Goal: Task Accomplishment & Management: Use online tool/utility

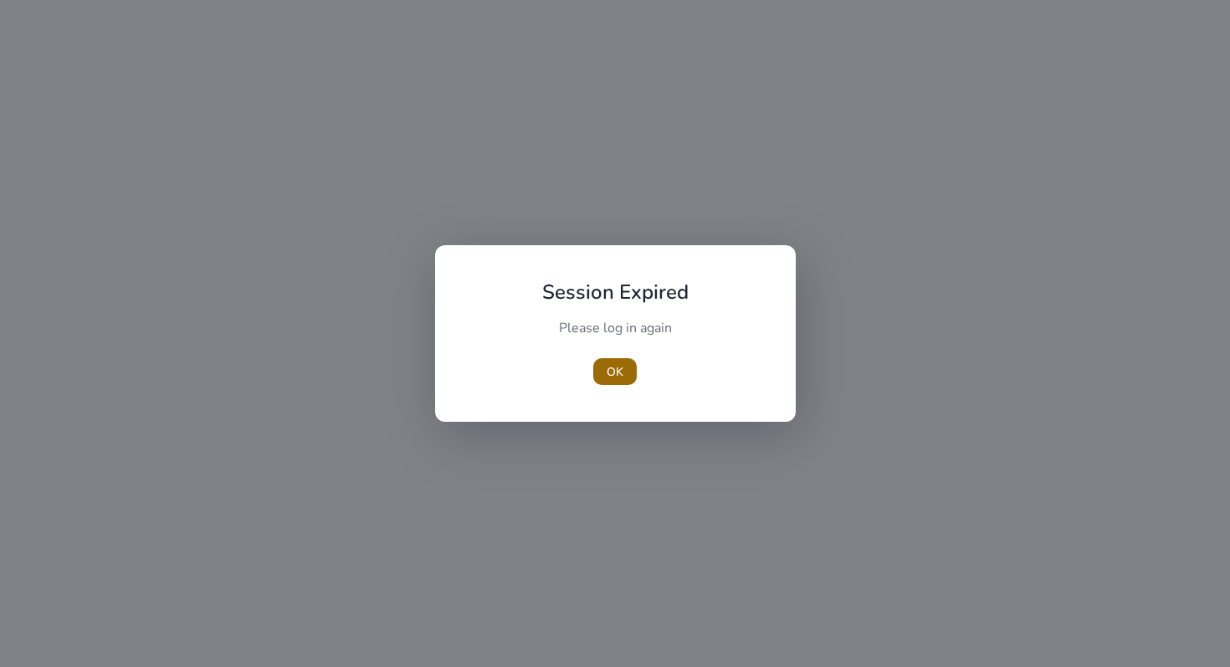
click at [616, 373] on span "OK" at bounding box center [615, 372] width 17 height 18
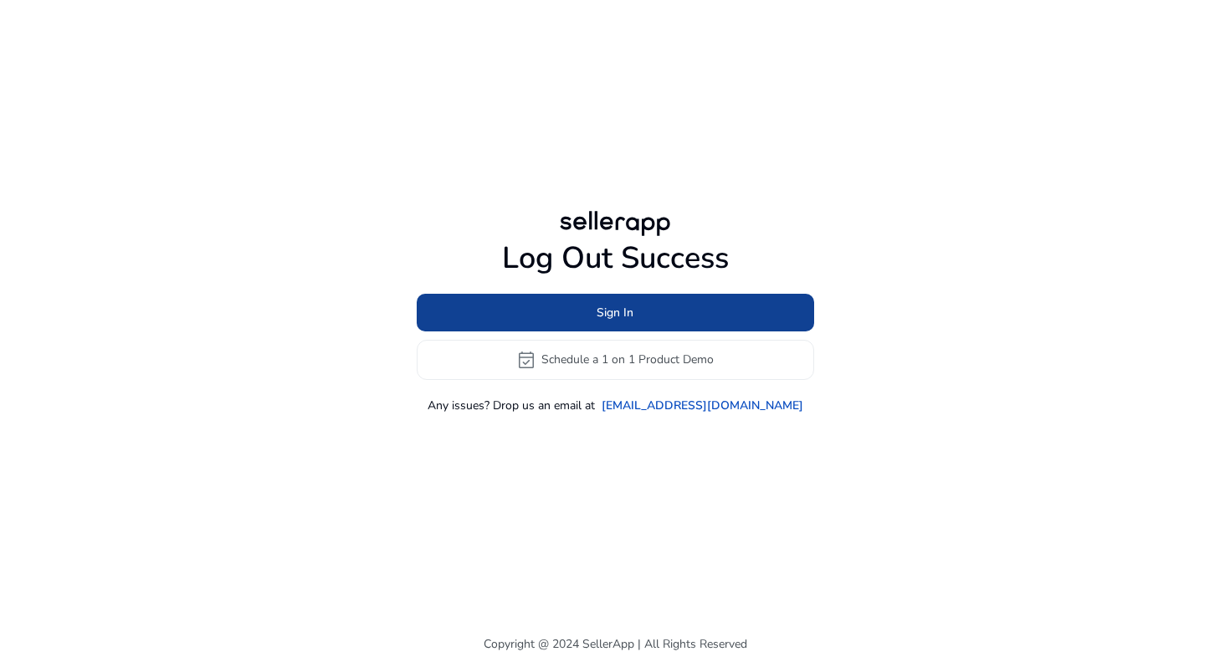
click at [612, 318] on span "Sign In" at bounding box center [615, 313] width 37 height 18
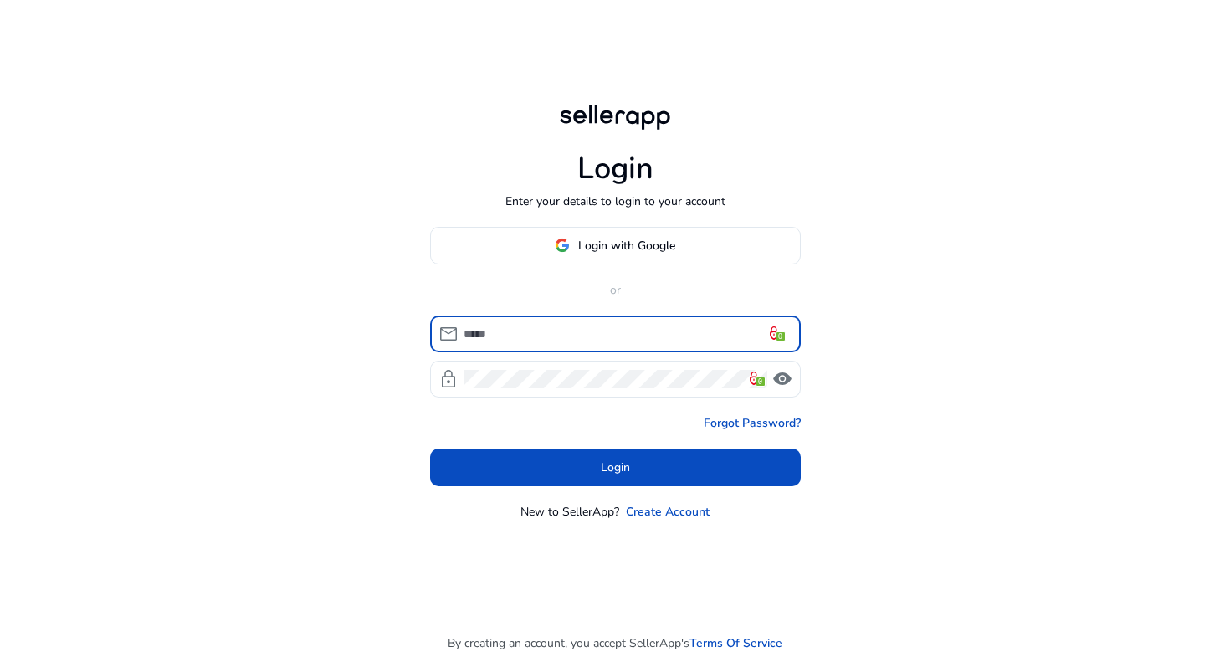
click at [550, 336] on input at bounding box center [626, 334] width 324 height 18
click at [628, 240] on span "Login with Google" at bounding box center [626, 246] width 97 height 18
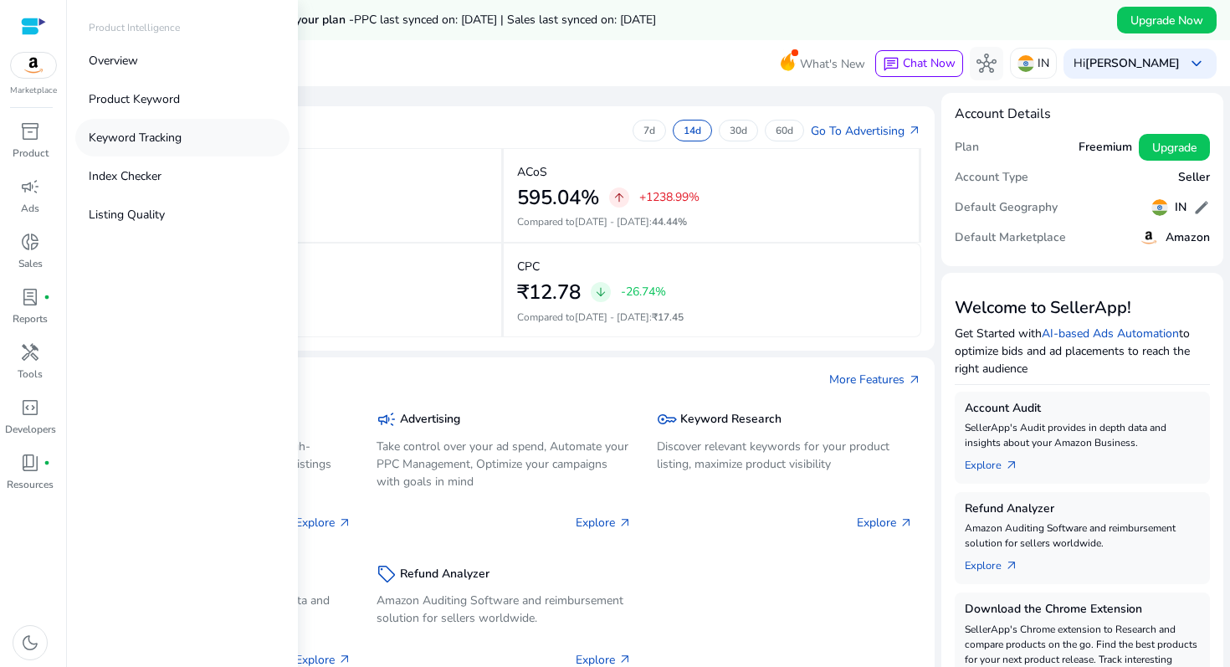
click at [145, 135] on p "Keyword Tracking" at bounding box center [135, 138] width 93 height 18
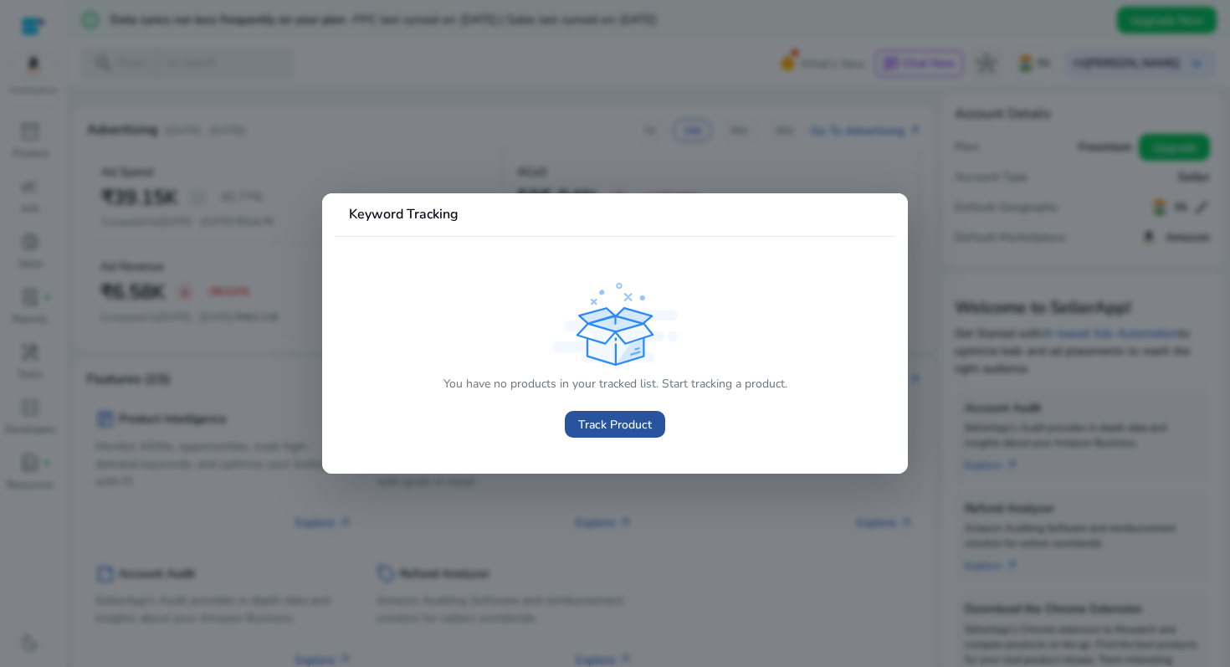
click at [598, 432] on span "Track Product" at bounding box center [615, 425] width 74 height 18
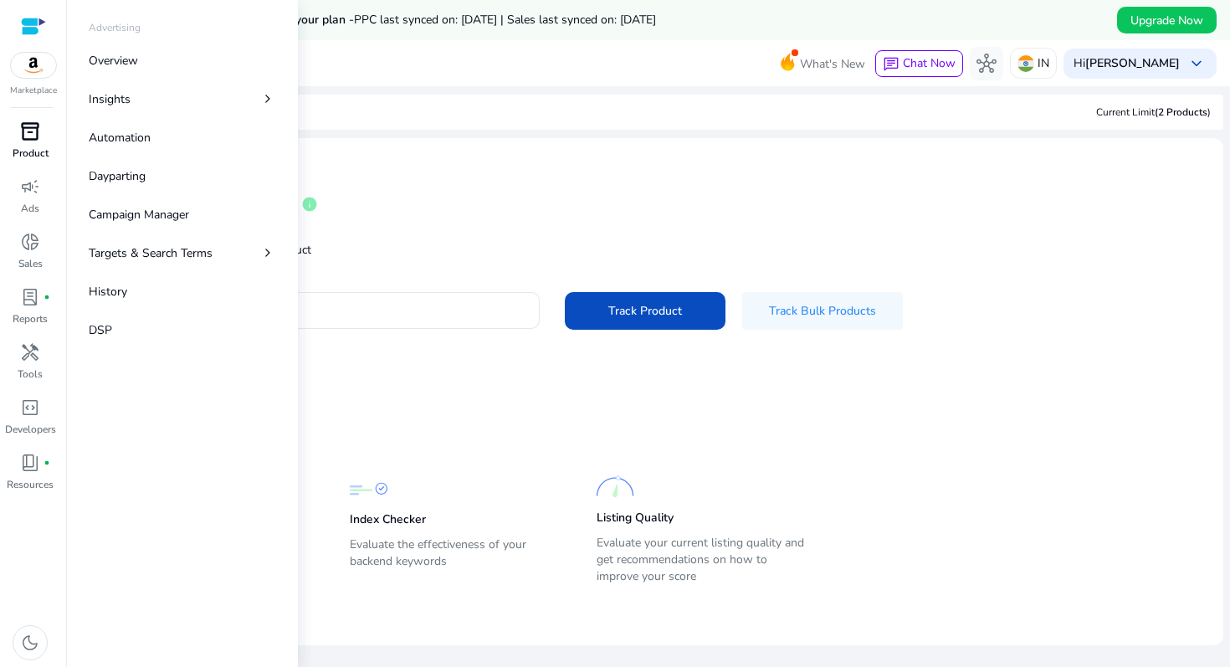
click at [39, 141] on span "inventory_2" at bounding box center [30, 131] width 20 height 20
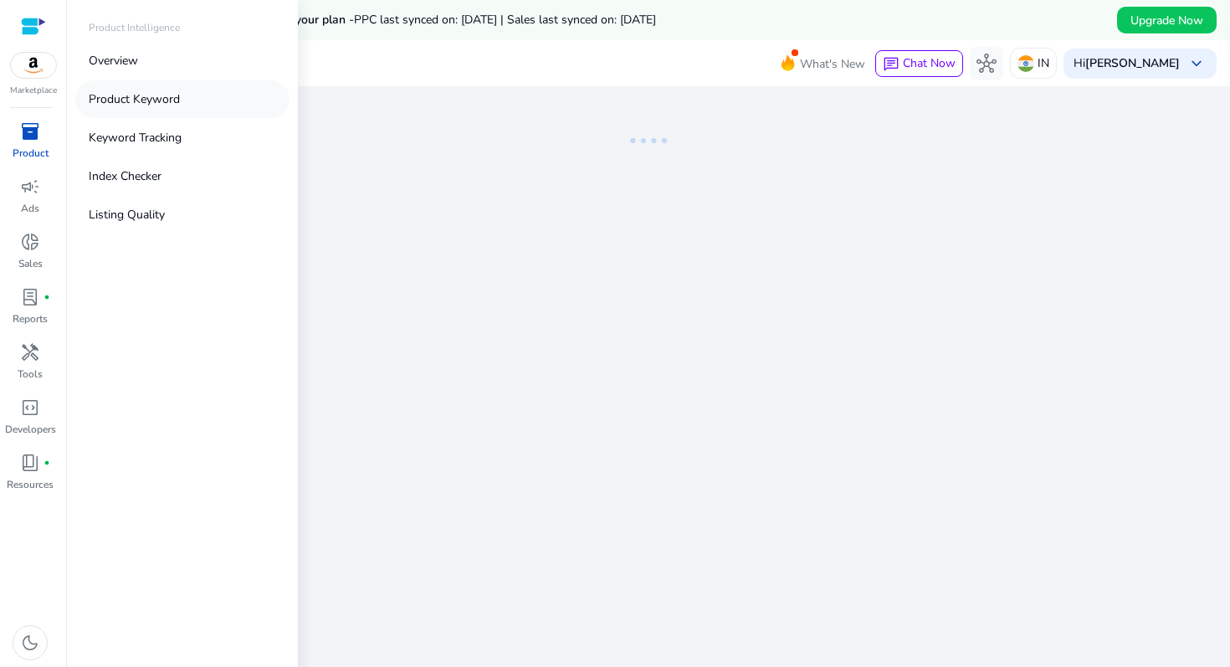
click at [131, 101] on p "Product Keyword" at bounding box center [134, 99] width 91 height 18
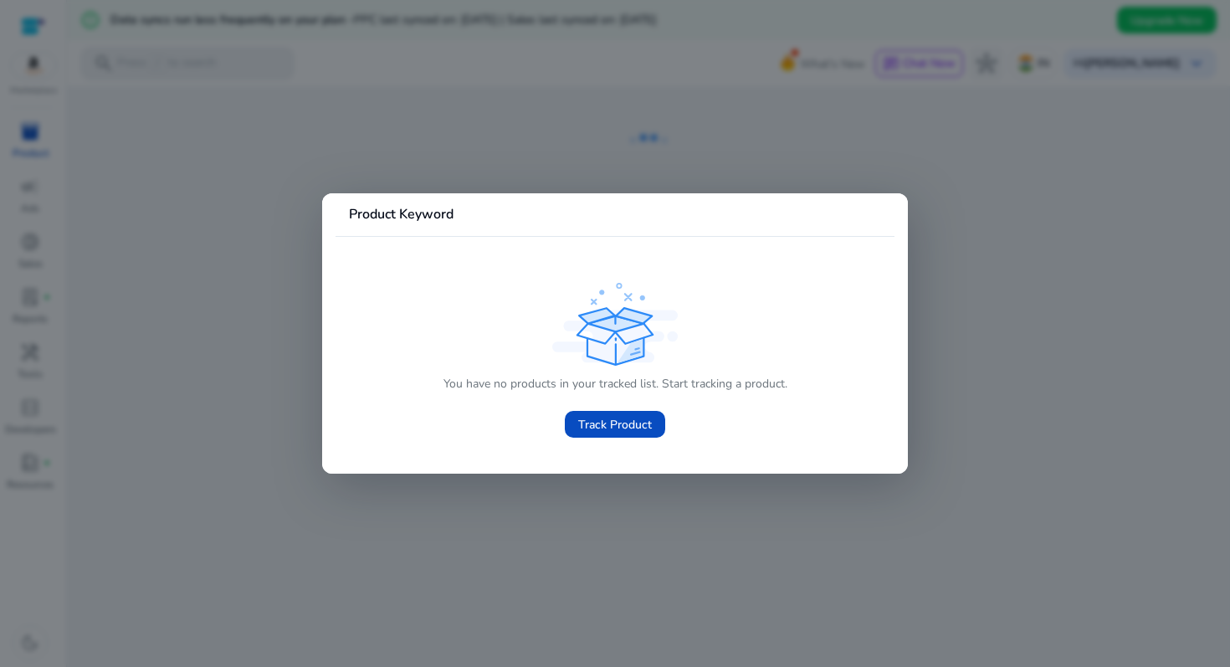
click at [376, 341] on div "You have no products in your tracked list. Start tracking a product. Track Prod…" at bounding box center [615, 363] width 532 height 168
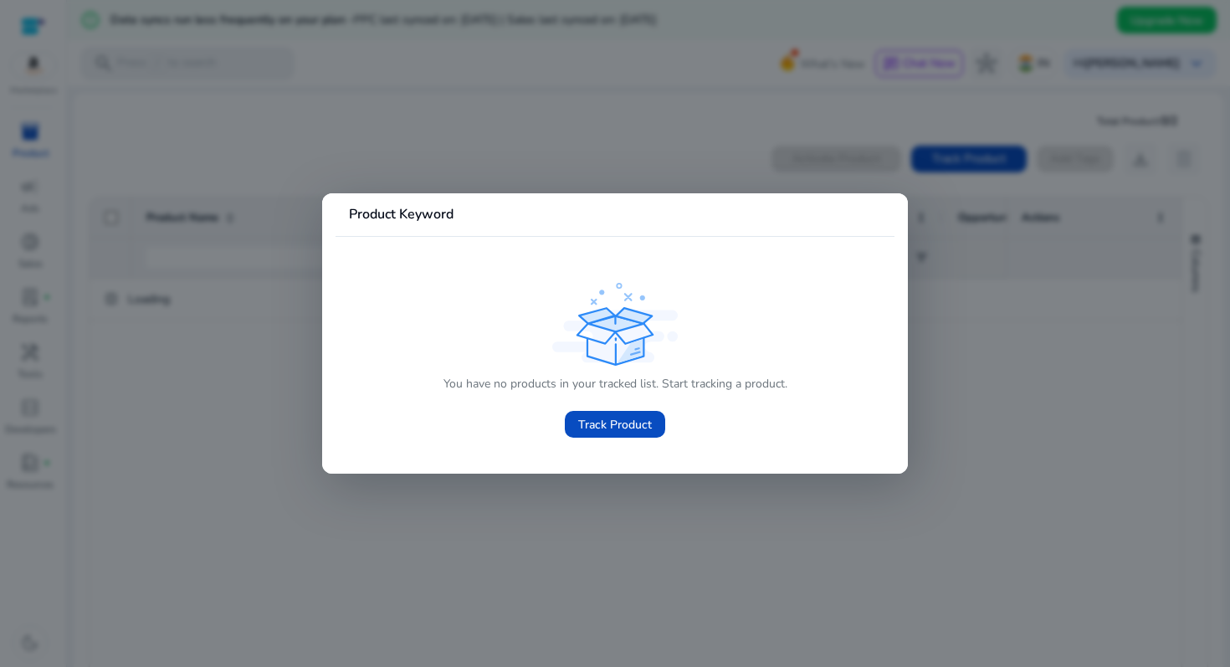
click at [228, 330] on div at bounding box center [615, 333] width 1230 height 667
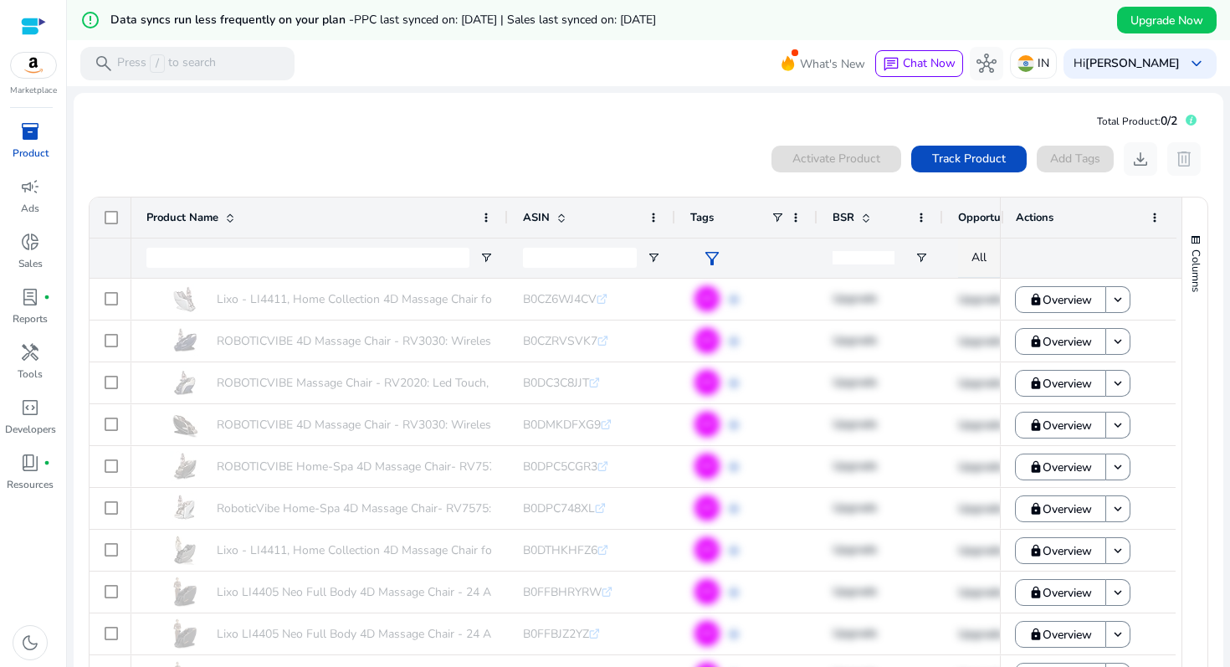
click at [468, 159] on div "0 products selected Activate Product Track Product Add Tags download delete" at bounding box center [649, 158] width 1122 height 33
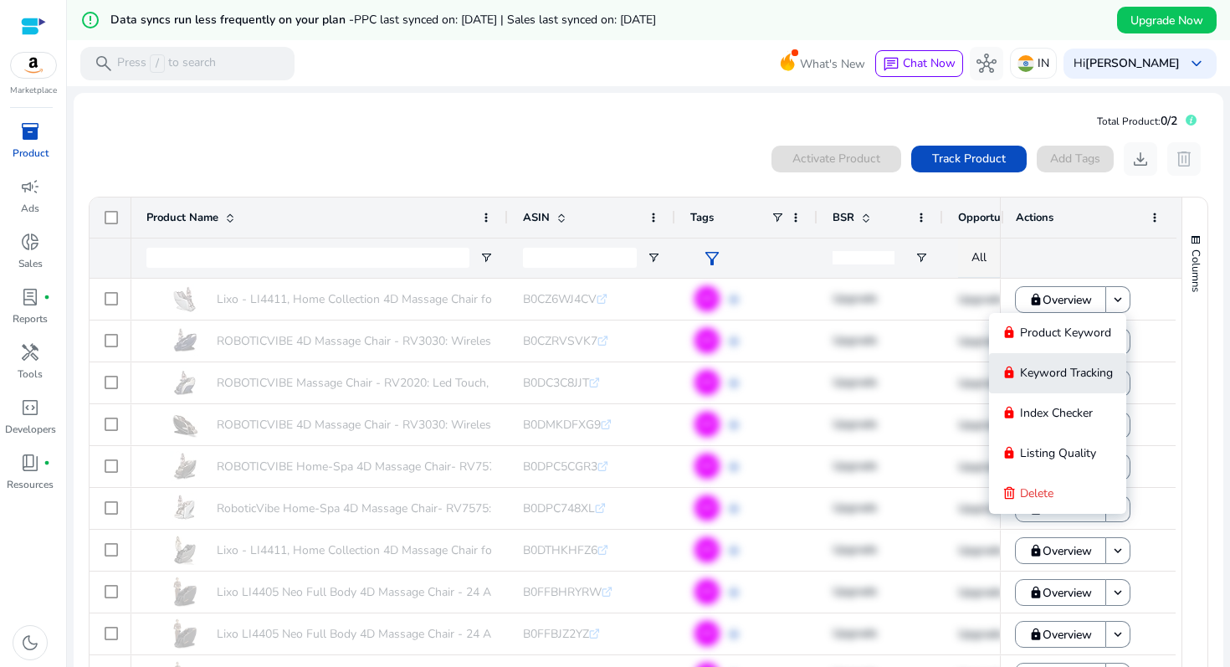
click at [1077, 374] on span "Keyword Tracking" at bounding box center [1066, 373] width 93 height 16
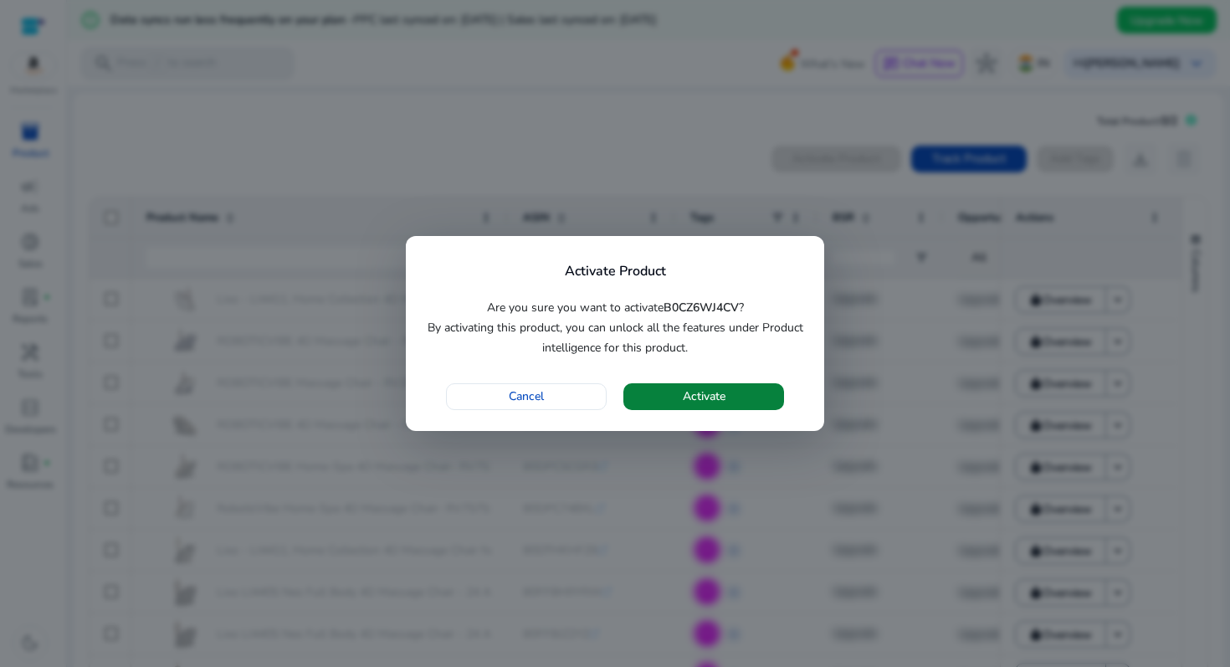
click at [671, 395] on span "button" at bounding box center [704, 397] width 161 height 40
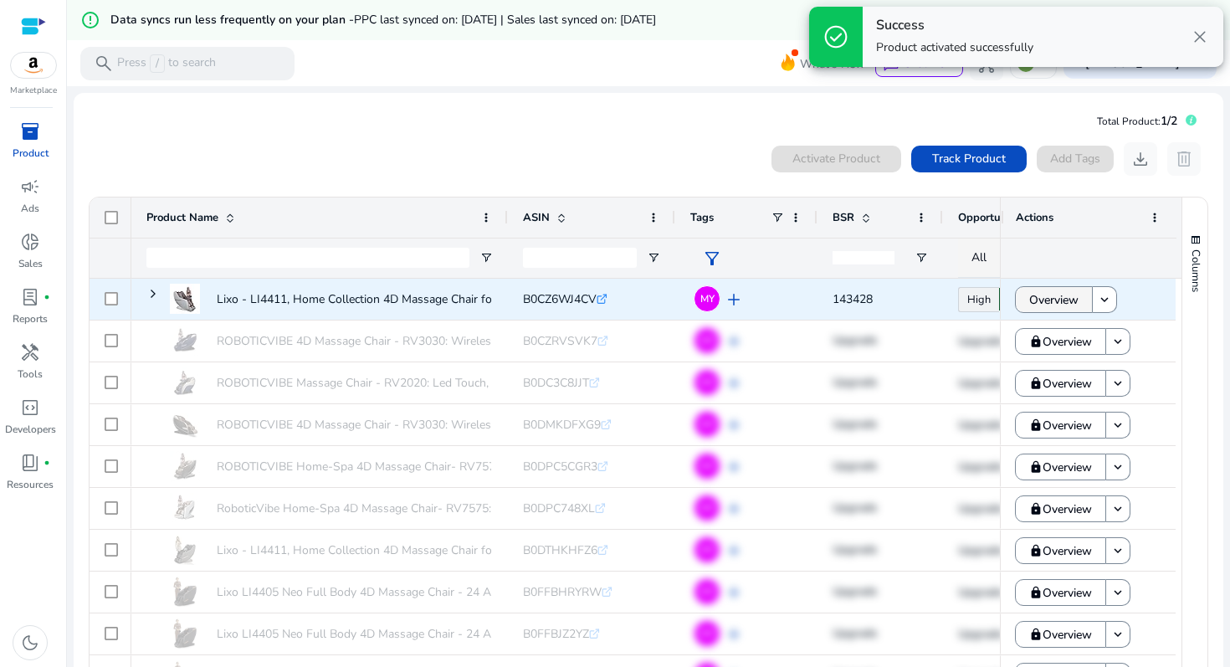
click at [1073, 300] on span "Overview" at bounding box center [1053, 300] width 49 height 34
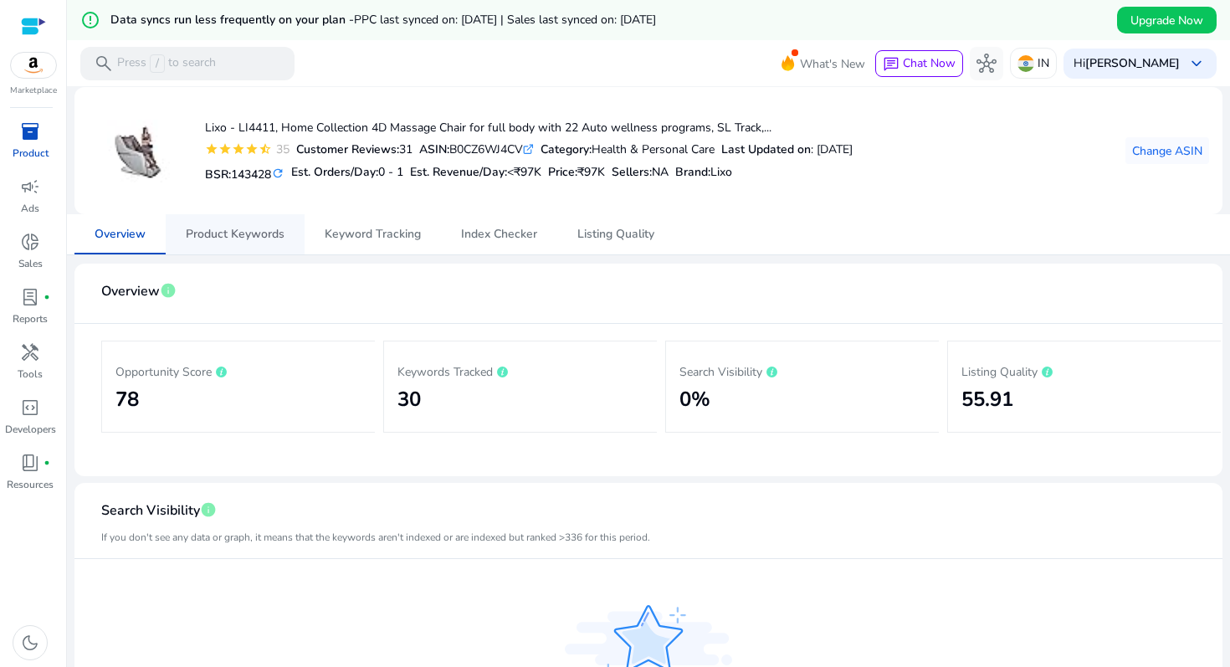
click at [259, 245] on span "Product Keywords" at bounding box center [235, 234] width 99 height 40
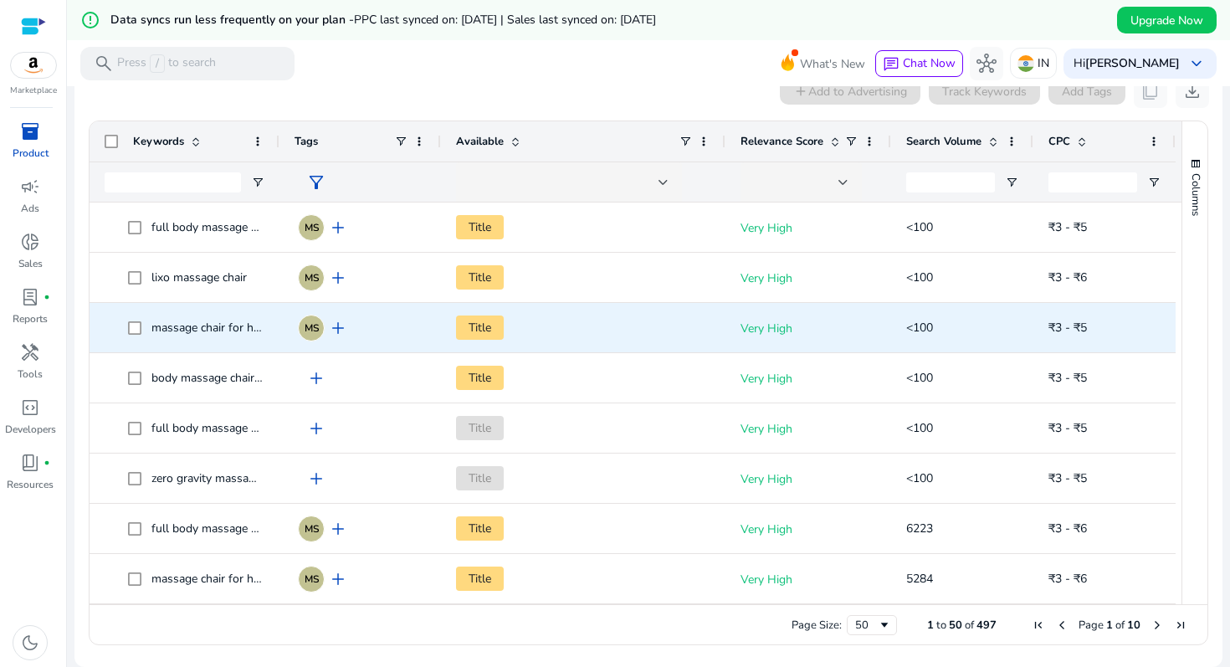
scroll to position [290, 0]
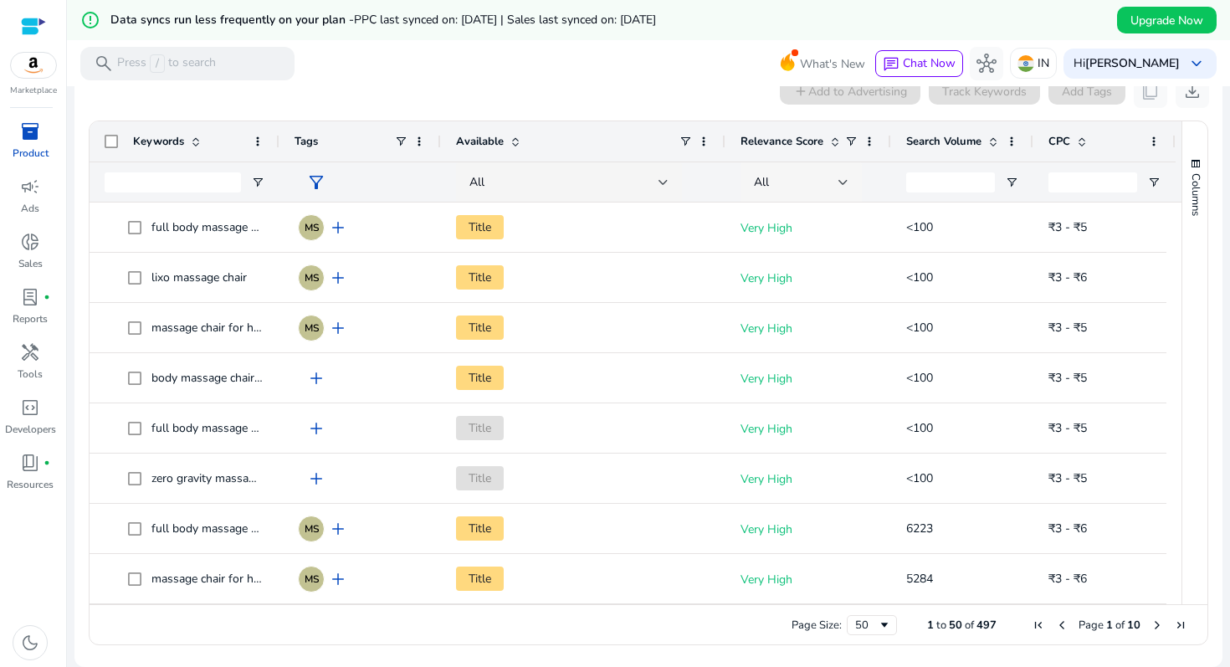
click at [839, 182] on div at bounding box center [844, 182] width 10 height 7
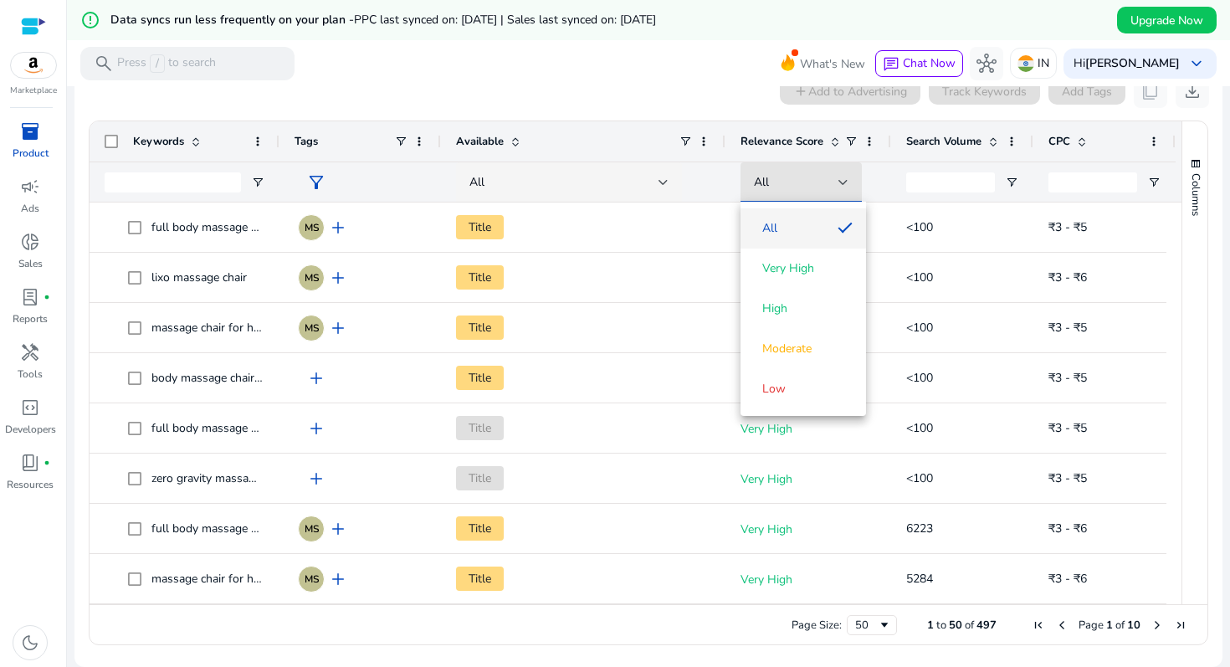
click at [992, 136] on div at bounding box center [615, 333] width 1230 height 667
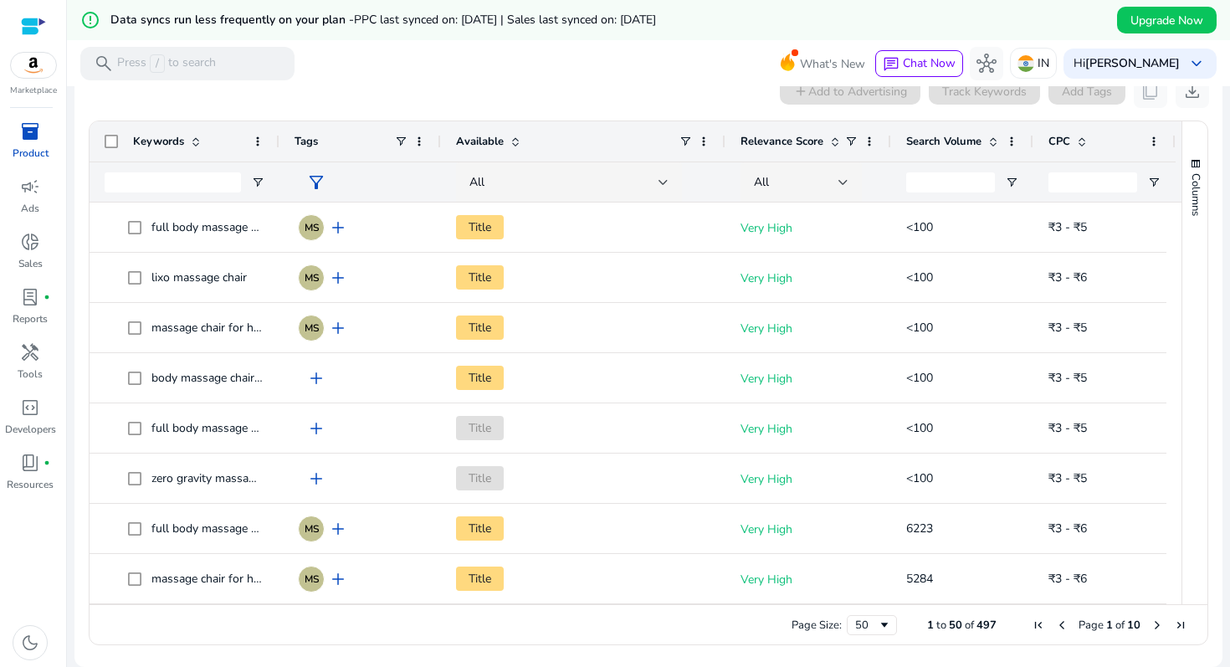
click at [992, 136] on span at bounding box center [993, 141] width 13 height 13
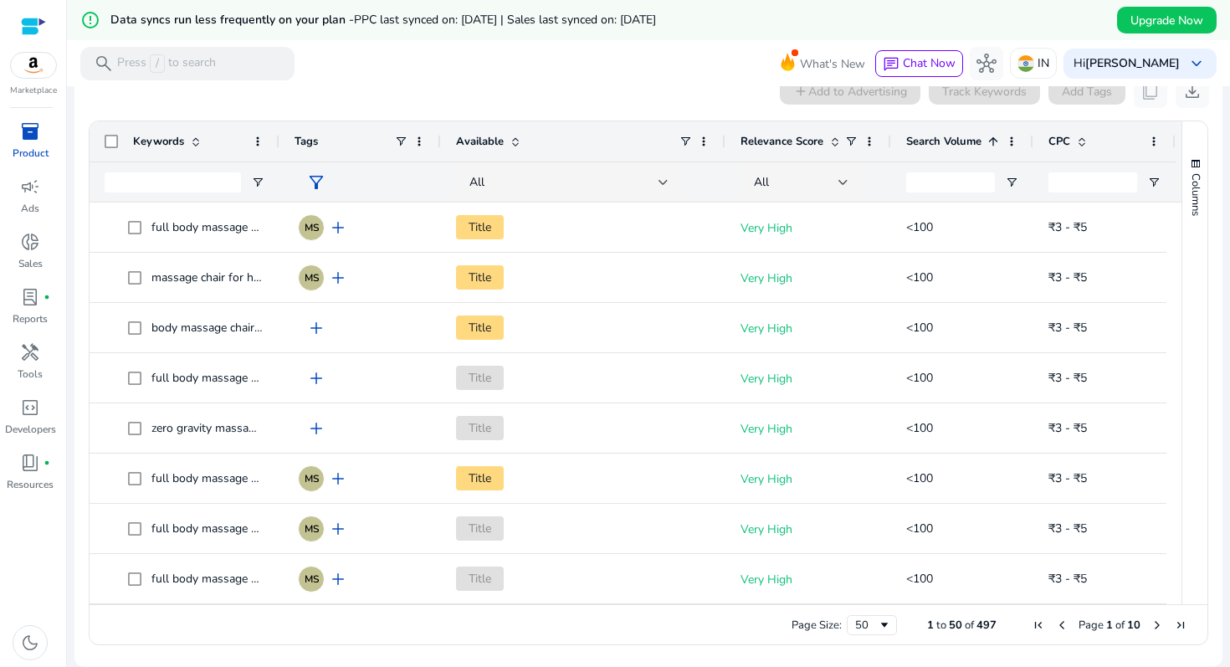
click at [992, 136] on span at bounding box center [993, 141] width 13 height 13
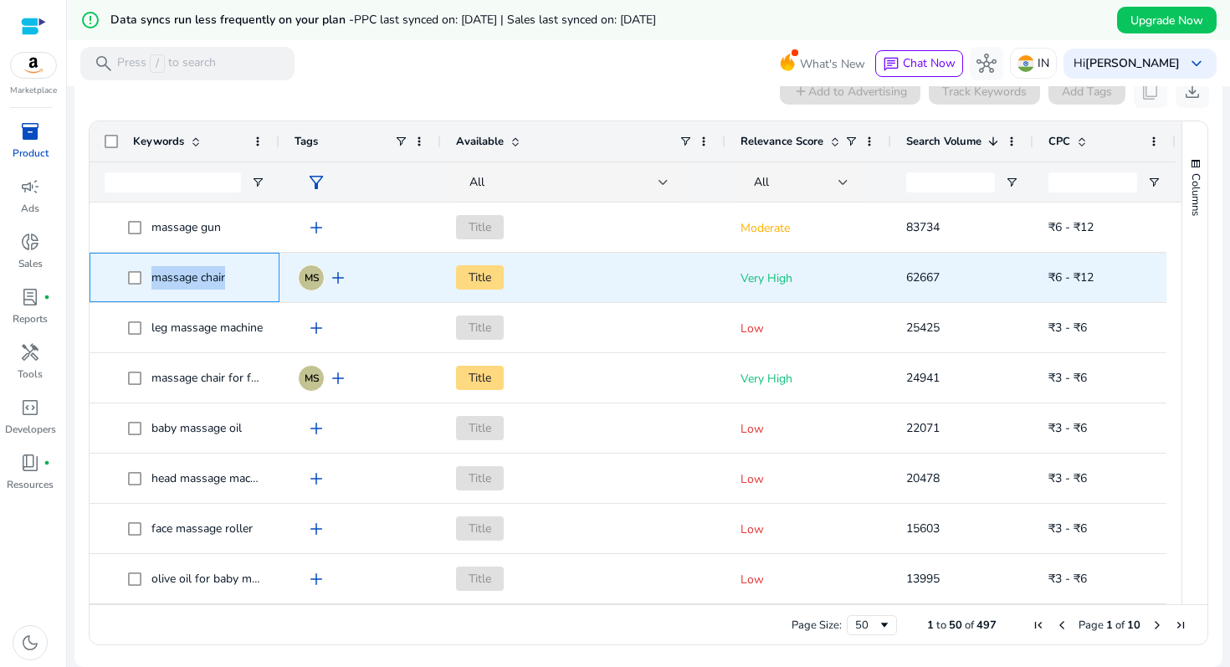
drag, startPoint x: 235, startPoint y: 277, endPoint x: 151, endPoint y: 278, distance: 84.5
click at [151, 278] on span "massage chair" at bounding box center [196, 277] width 136 height 34
copy span "massage chair"
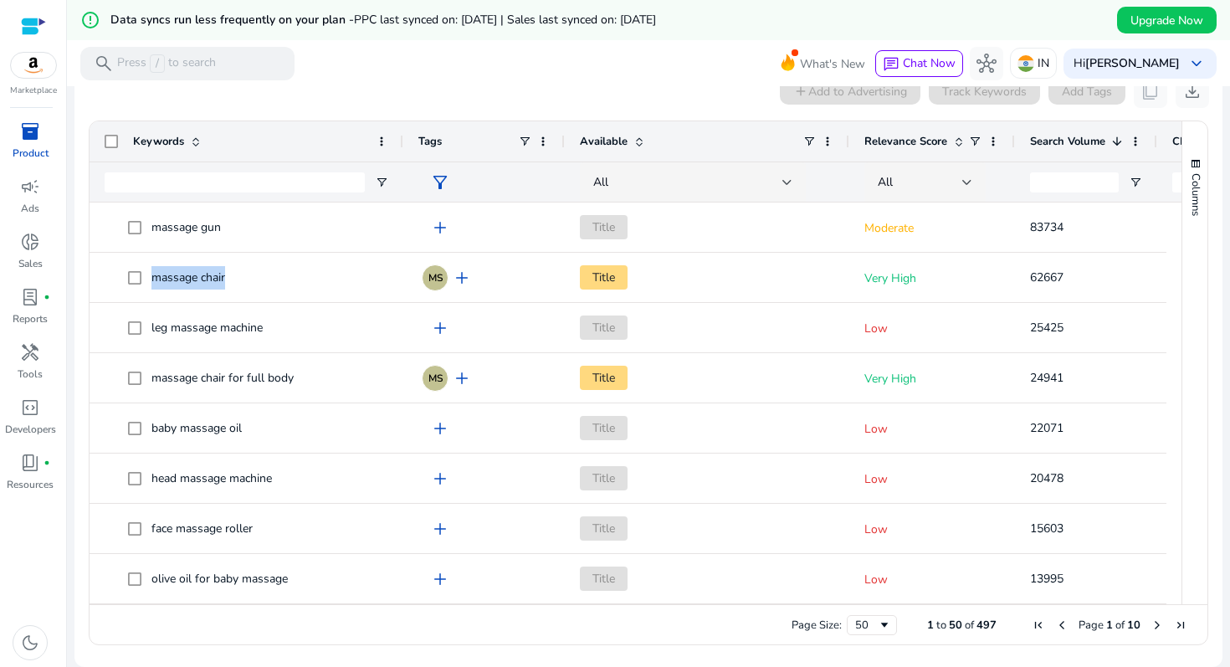
drag, startPoint x: 275, startPoint y: 141, endPoint x: 399, endPoint y: 145, distance: 123.9
click at [399, 145] on div at bounding box center [402, 141] width 7 height 40
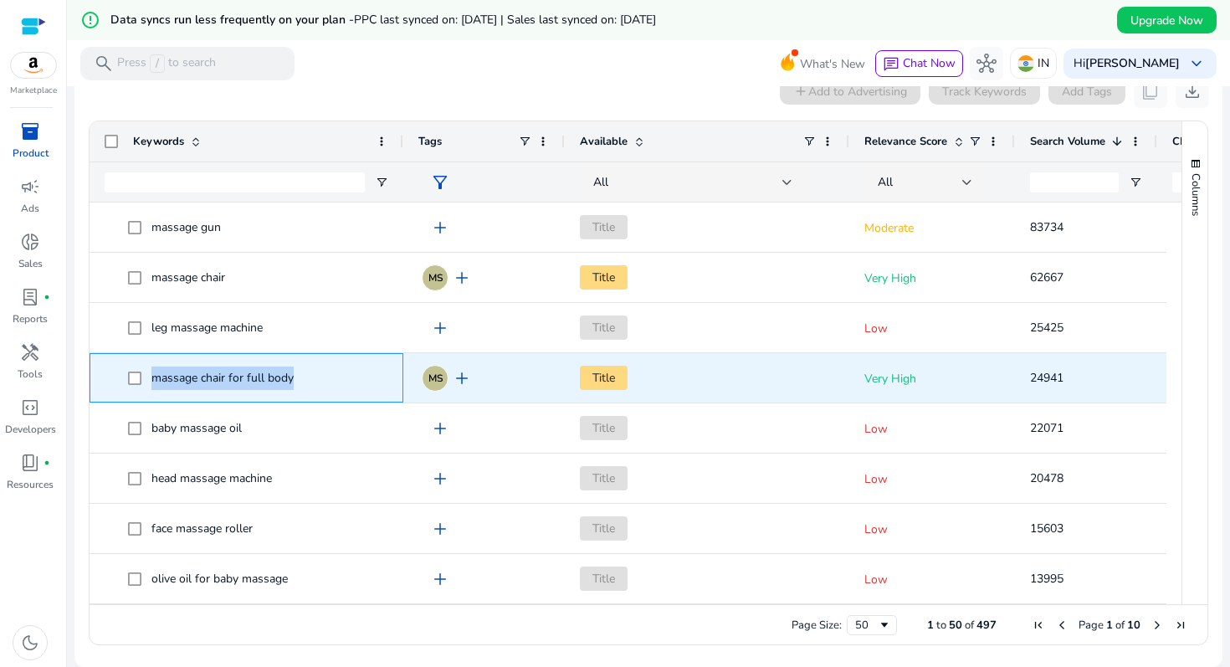
drag, startPoint x: 315, startPoint y: 380, endPoint x: 151, endPoint y: 377, distance: 163.2
click at [151, 377] on span "massage chair for full body" at bounding box center [258, 378] width 260 height 34
copy span "massage chair for full body"
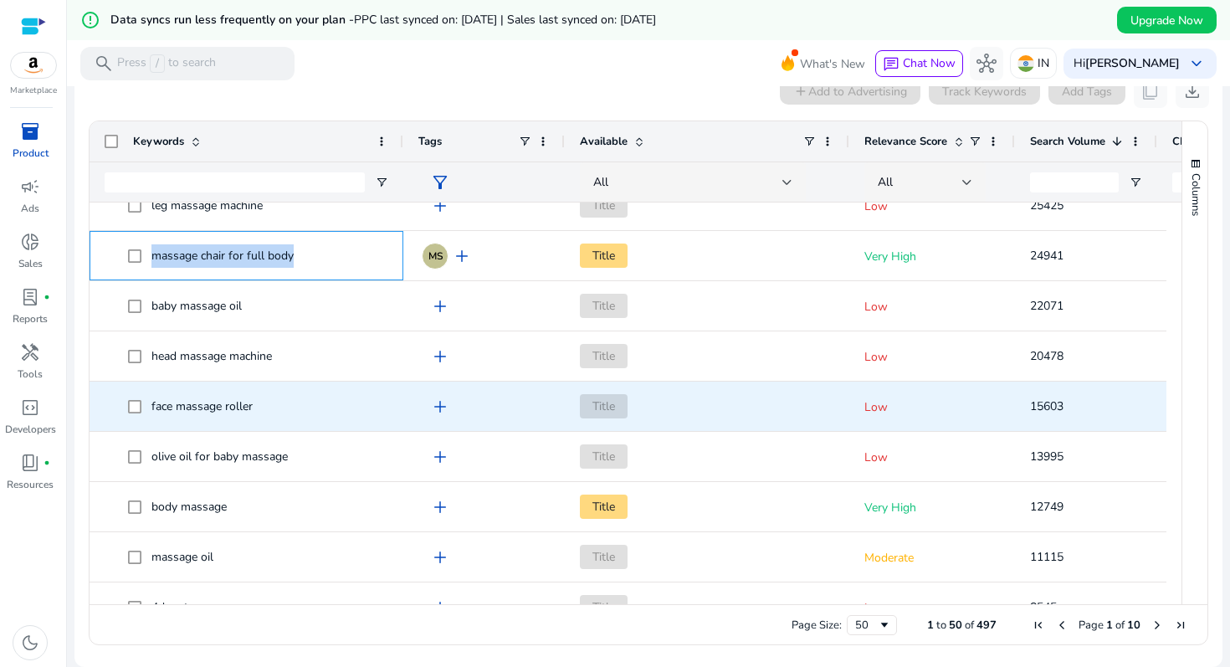
scroll to position [0, 0]
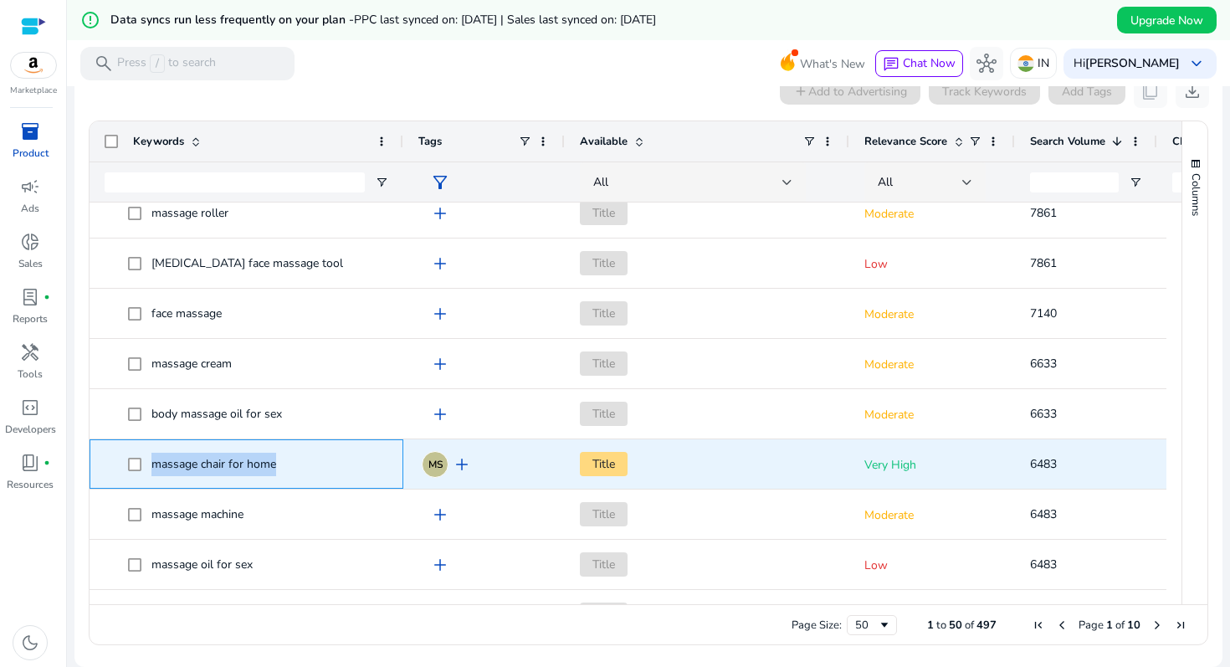
drag, startPoint x: 285, startPoint y: 465, endPoint x: 151, endPoint y: 465, distance: 133.9
click at [151, 465] on span "massage chair for home" at bounding box center [258, 464] width 260 height 34
copy span "massage chair for home"
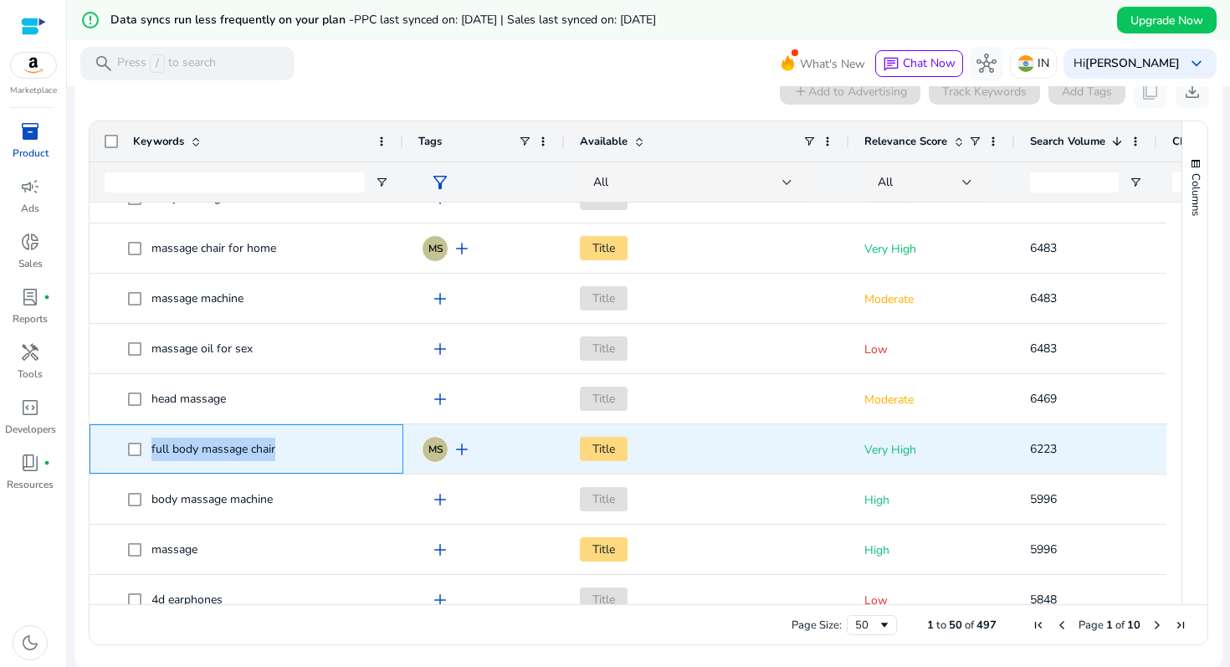
drag, startPoint x: 285, startPoint y: 450, endPoint x: 150, endPoint y: 449, distance: 134.8
click at [150, 449] on span "full body massage chair" at bounding box center [258, 449] width 260 height 34
copy span "full body massage chair"
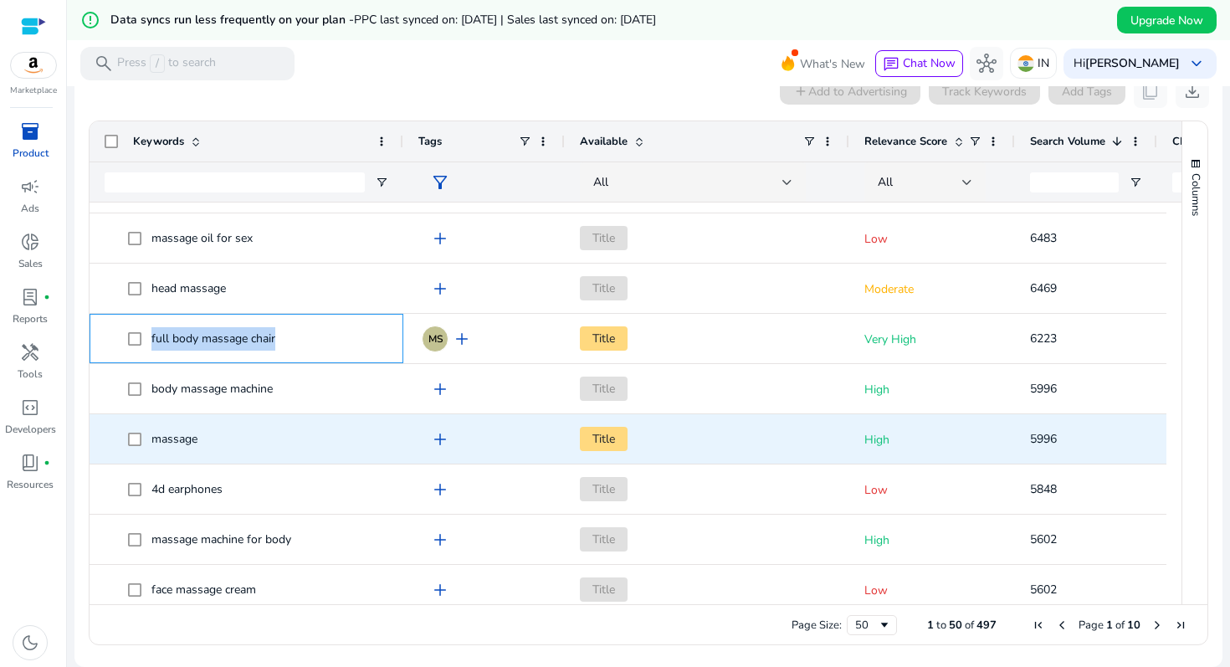
scroll to position [949, 0]
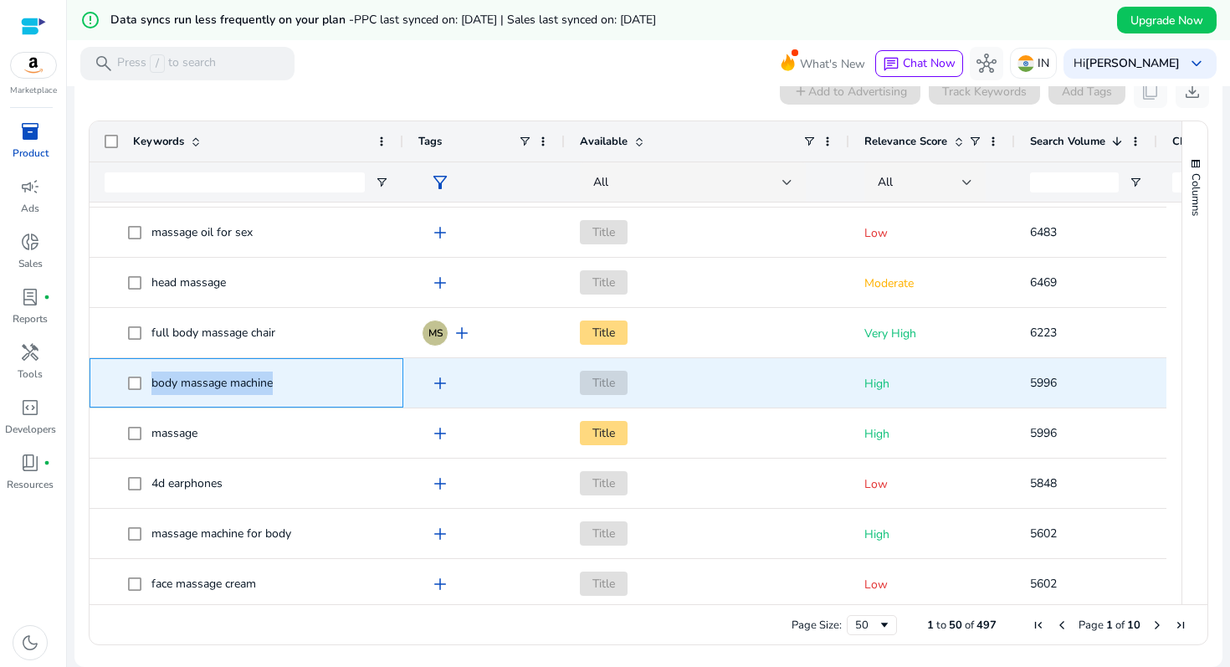
drag, startPoint x: 286, startPoint y: 382, endPoint x: 151, endPoint y: 378, distance: 135.7
click at [150, 378] on span "body massage machine" at bounding box center [258, 383] width 260 height 34
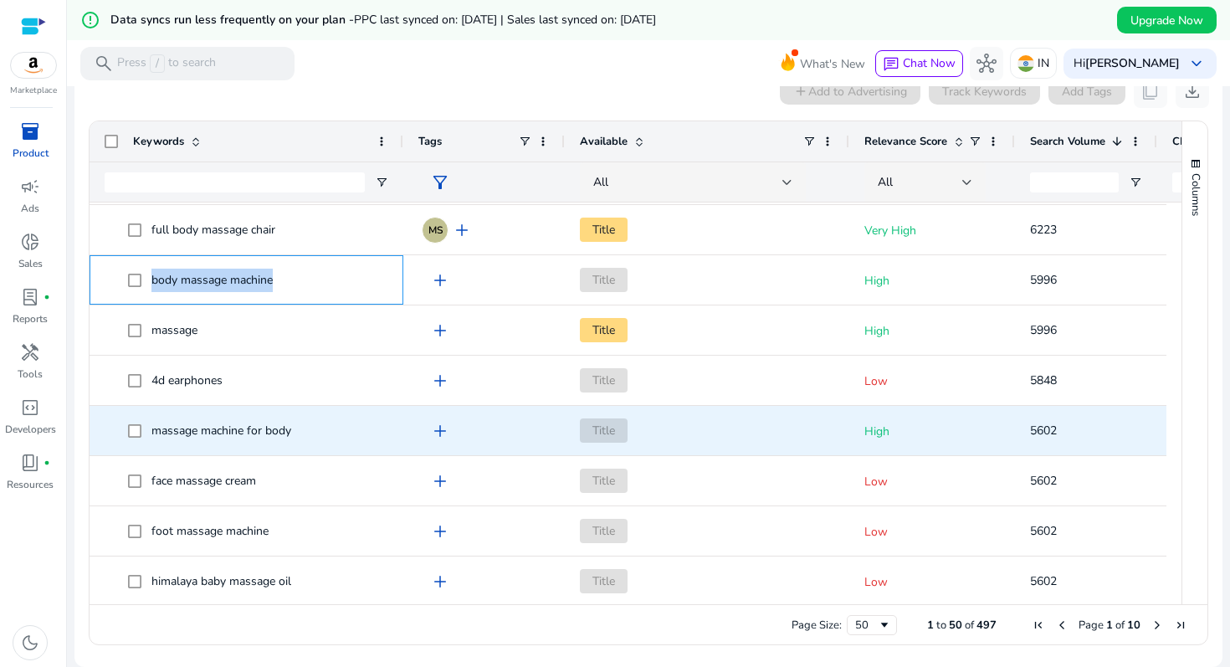
scroll to position [1060, 0]
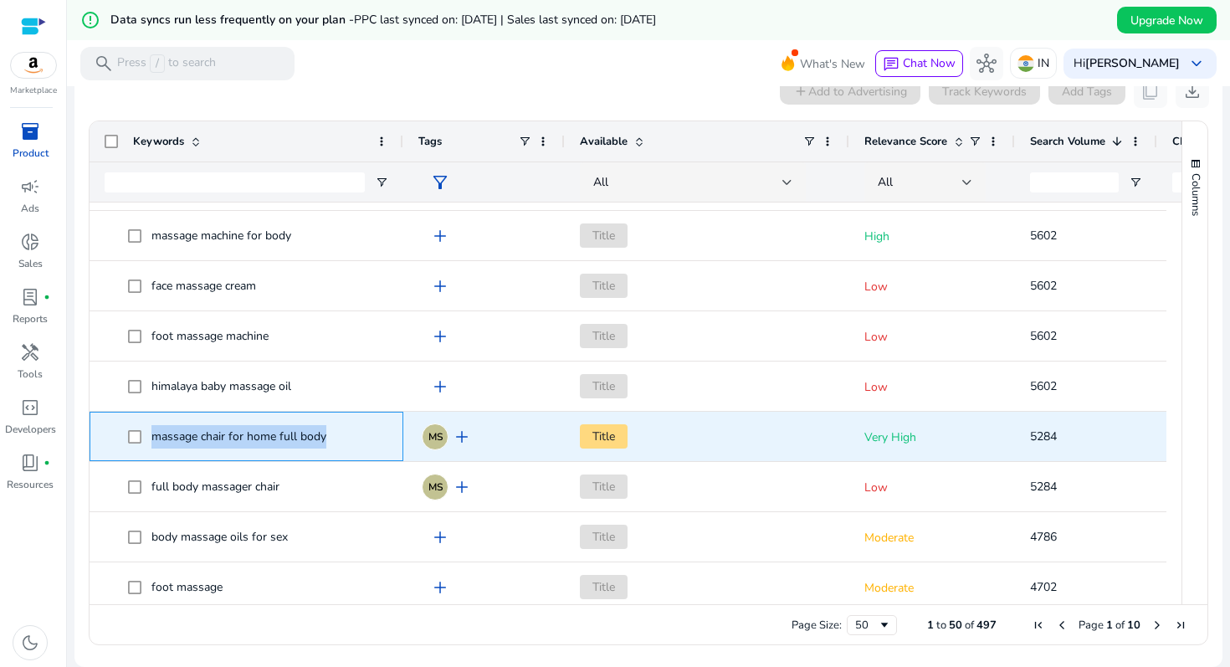
drag, startPoint x: 337, startPoint y: 432, endPoint x: 146, endPoint y: 429, distance: 191.7
click at [146, 429] on span "massage chair for home full body" at bounding box center [258, 436] width 260 height 34
copy span "massage chair for home full body"
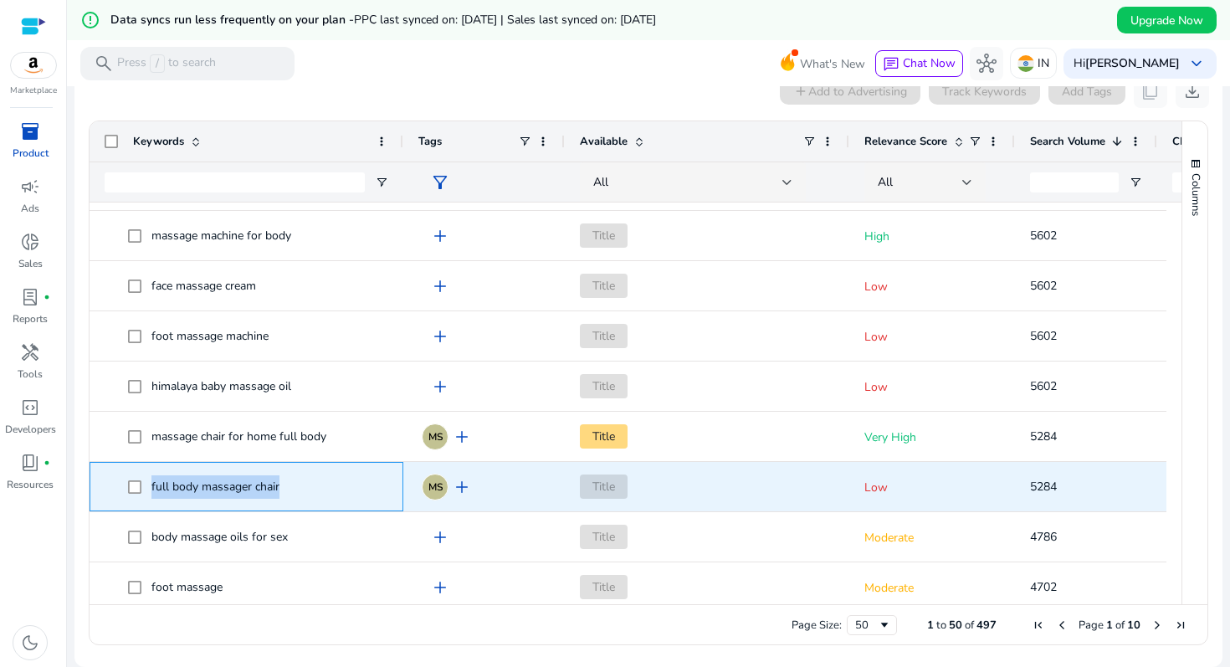
drag, startPoint x: 289, startPoint y: 488, endPoint x: 147, endPoint y: 491, distance: 141.5
click at [147, 491] on span "full body massager chair" at bounding box center [258, 487] width 260 height 34
copy span "full body massager chair"
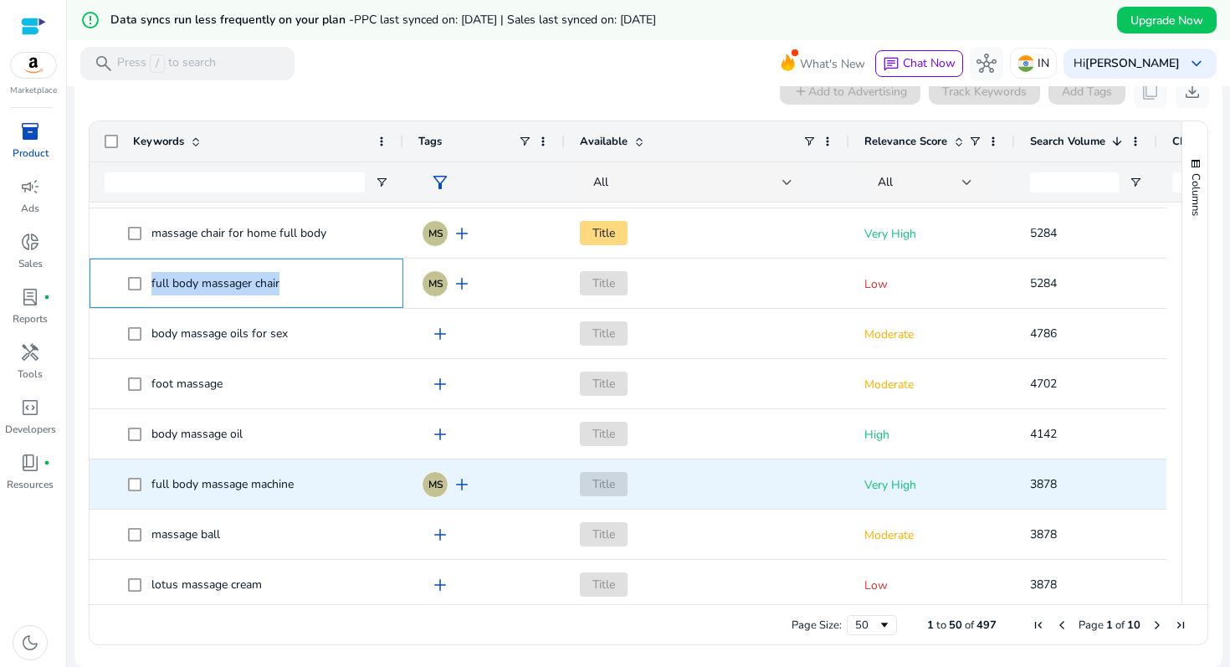
scroll to position [1453, 0]
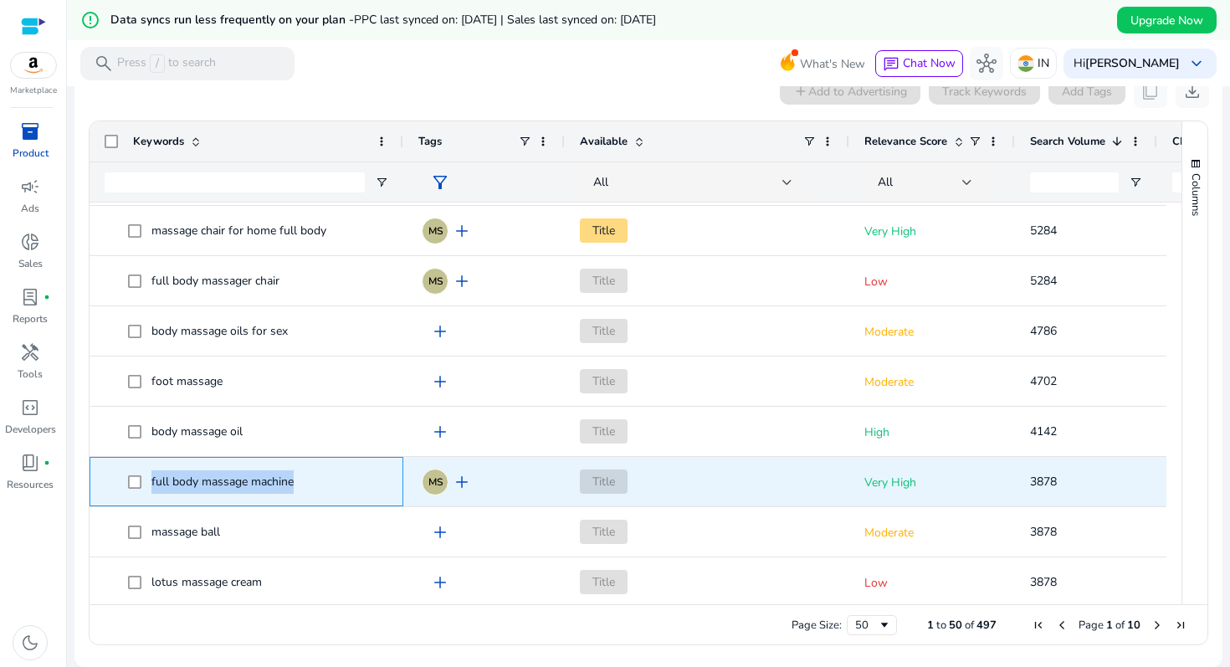
drag, startPoint x: 311, startPoint y: 484, endPoint x: 149, endPoint y: 485, distance: 161.5
click at [149, 485] on span "full body massage machine" at bounding box center [258, 482] width 260 height 34
copy span "full body massage machine"
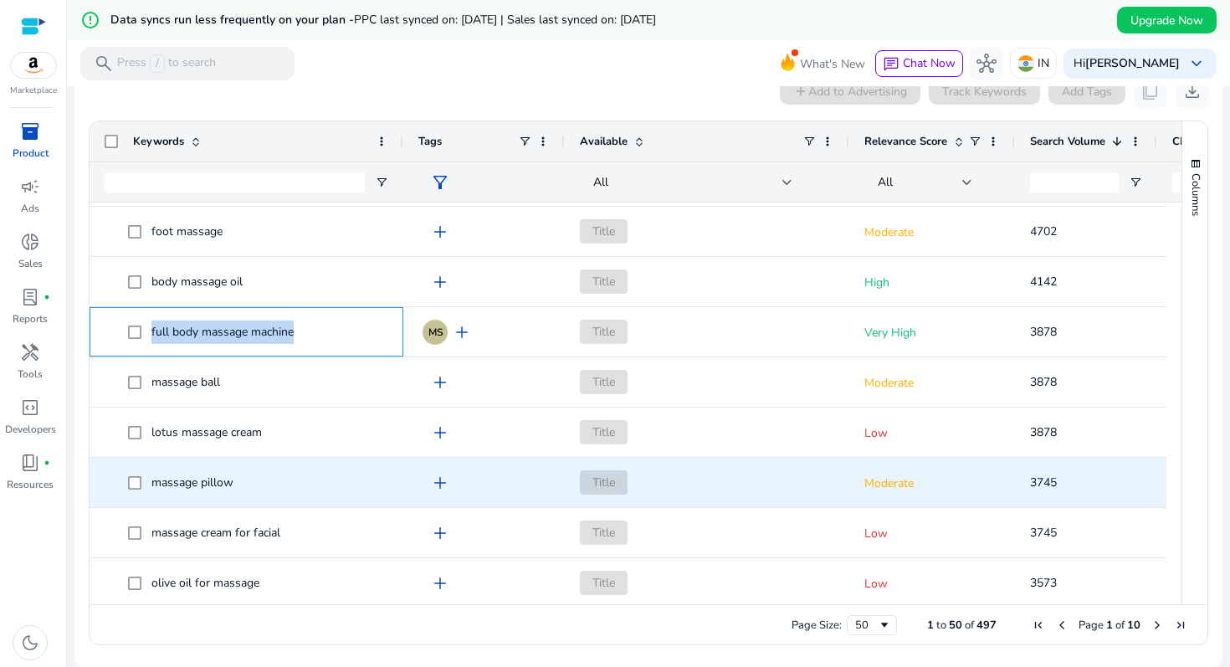
scroll to position [1642, 0]
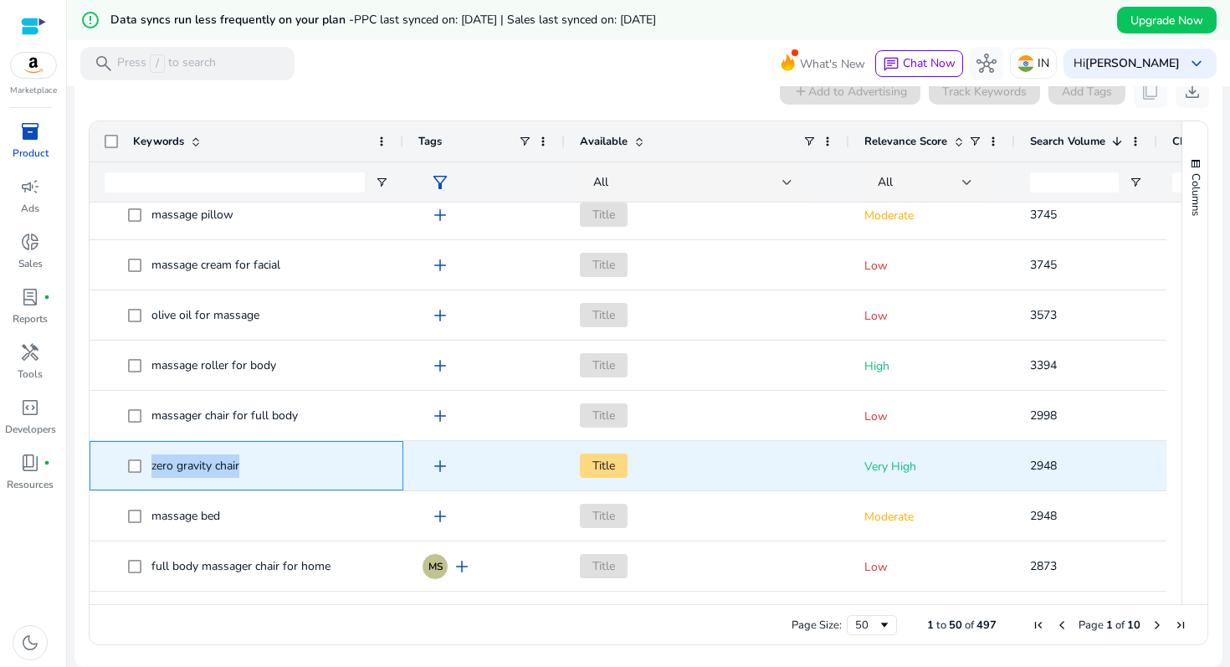
drag, startPoint x: 247, startPoint y: 465, endPoint x: 151, endPoint y: 465, distance: 95.4
click at [151, 465] on span "zero gravity chair" at bounding box center [258, 466] width 260 height 34
